Goal: Transaction & Acquisition: Purchase product/service

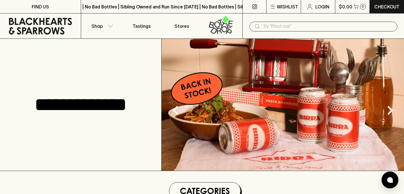
click at [279, 28] on input "text" at bounding box center [328, 26] width 130 height 9
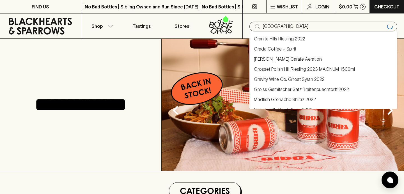
type input "[GEOGRAPHIC_DATA]"
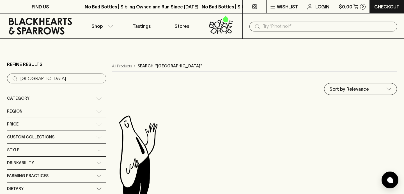
click at [99, 26] on p "Shop" at bounding box center [97, 26] width 11 height 7
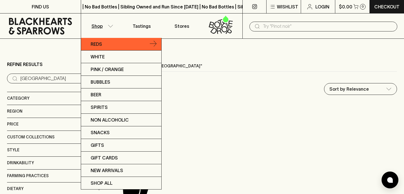
click at [118, 43] on link "Reds" at bounding box center [121, 44] width 80 height 13
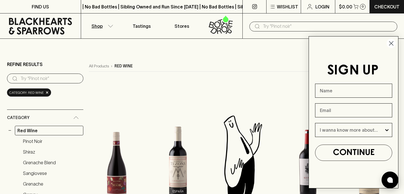
click at [391, 44] on icon "Close dialog" at bounding box center [392, 44] width 4 height 4
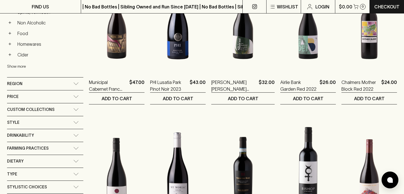
scroll to position [301, 0]
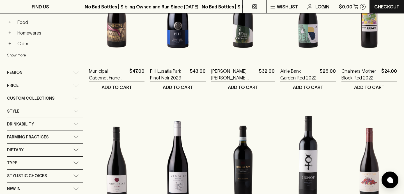
click at [73, 74] on icon at bounding box center [76, 72] width 6 height 3
